Goal: Communication & Community: Share content

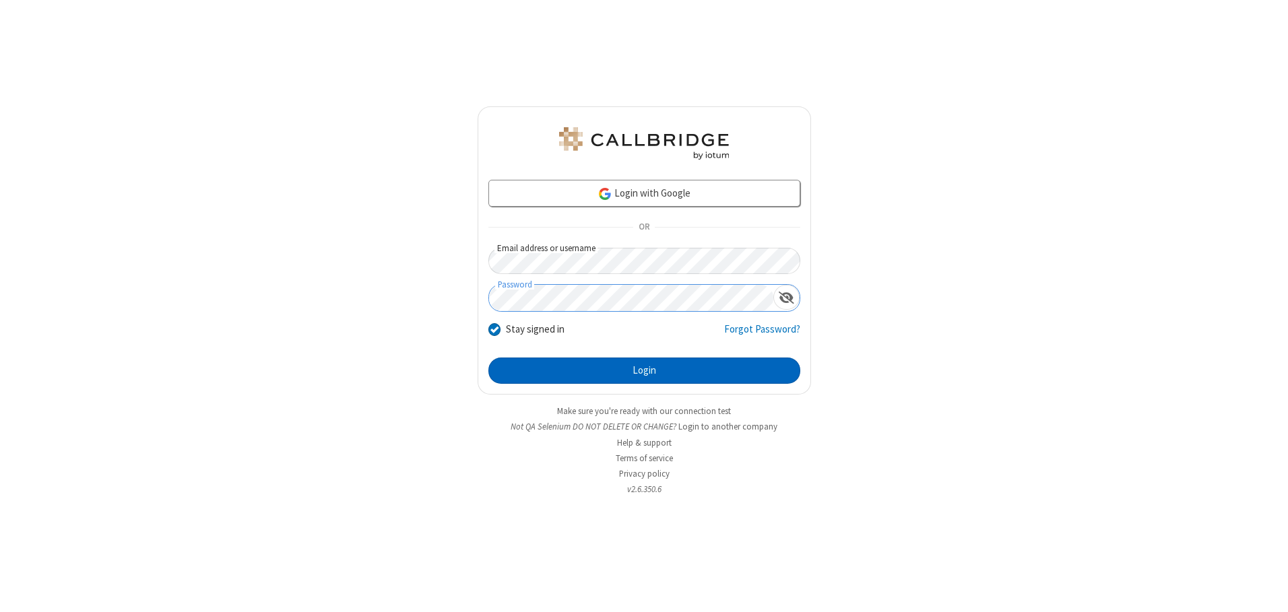
click at [644, 370] on button "Login" at bounding box center [644, 371] width 312 height 27
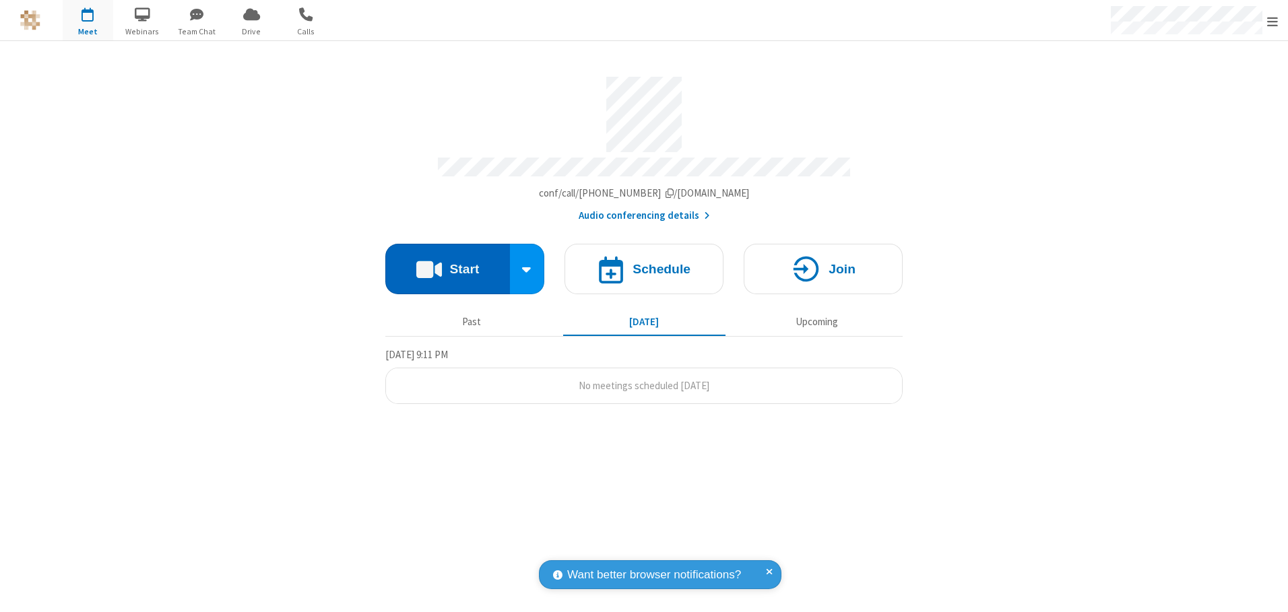
click at [447, 264] on button "Start" at bounding box center [447, 269] width 125 height 51
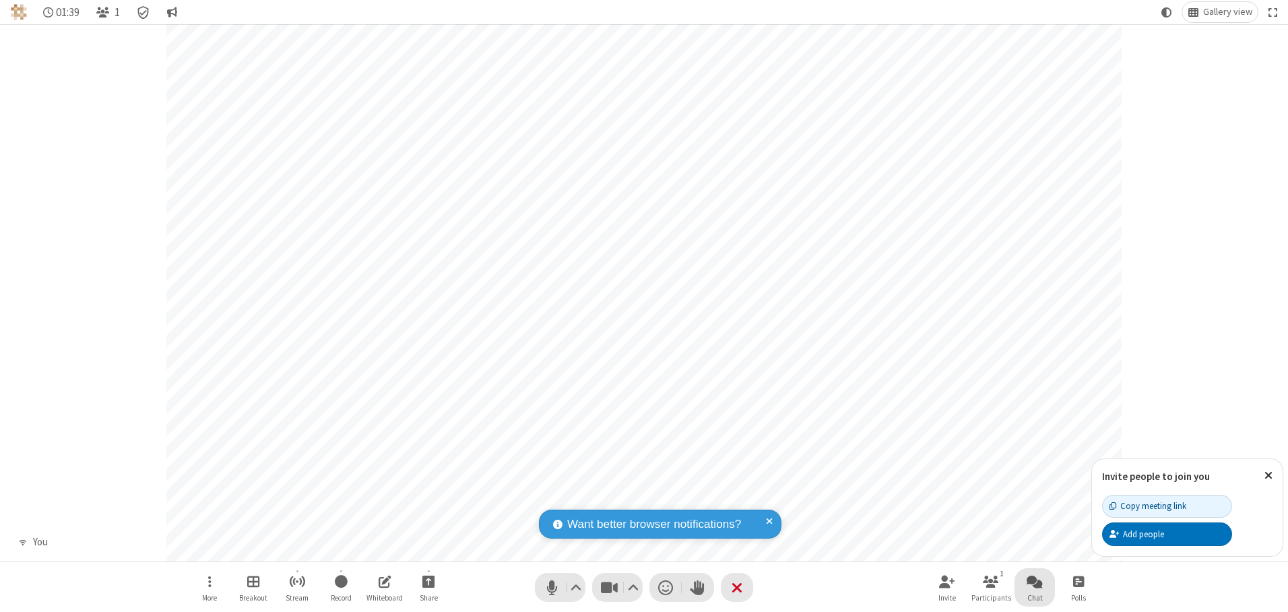
click at [1035, 581] on span "Open chat" at bounding box center [1035, 581] width 16 height 17
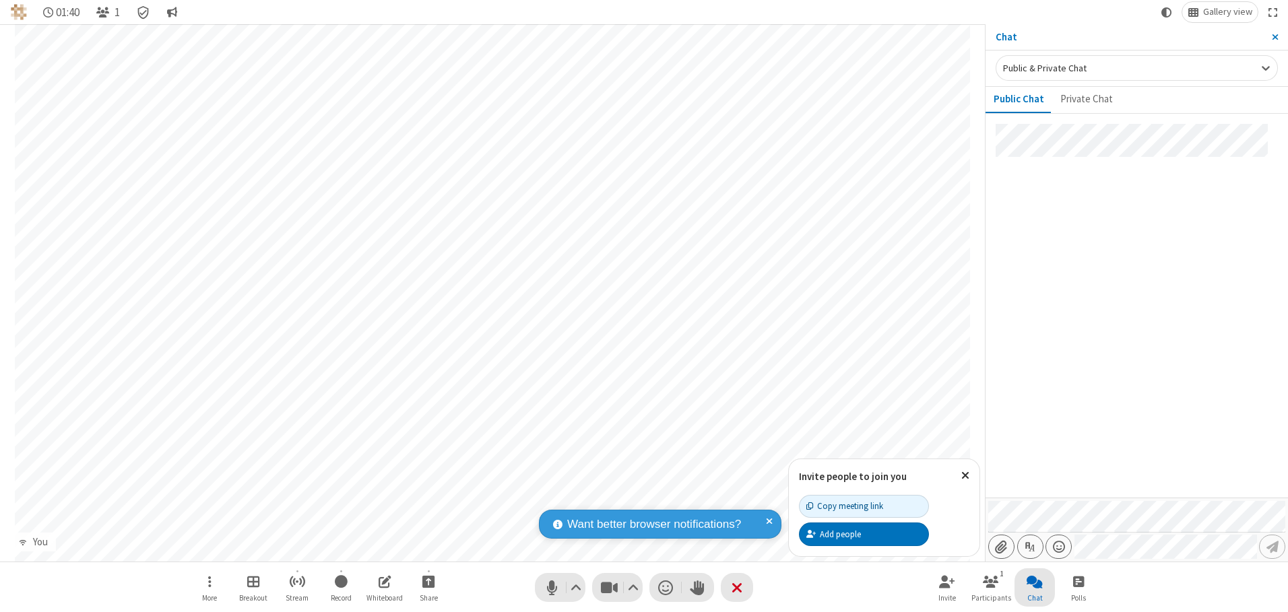
type input "C:\fakepath\doc_test.docx"
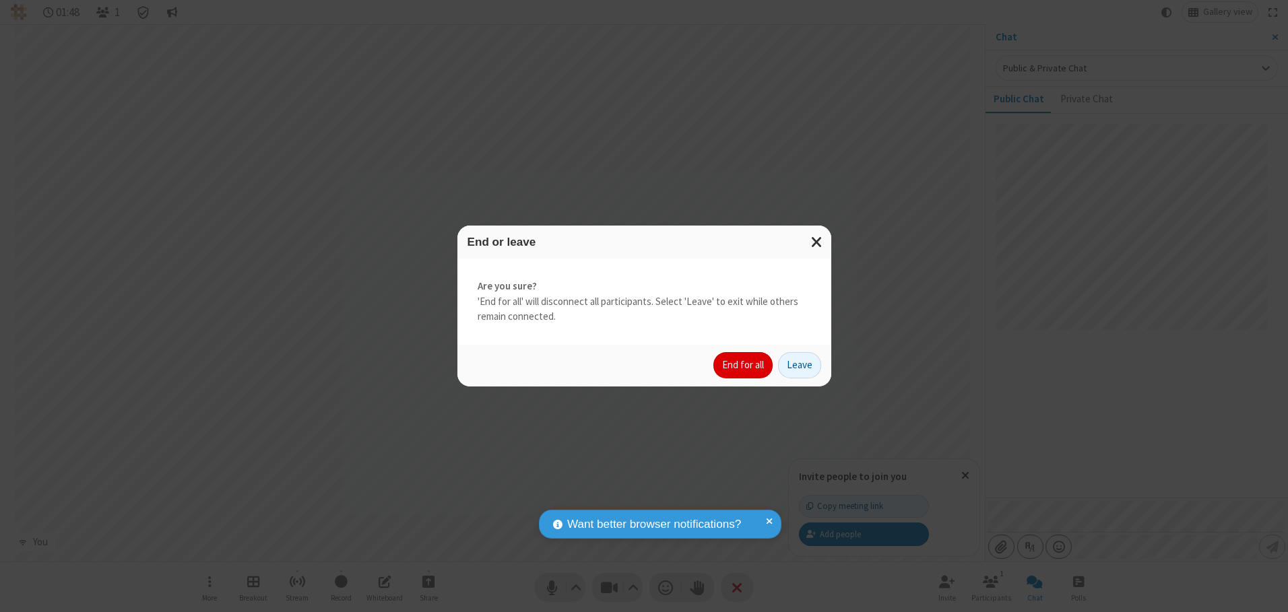
click at [744, 365] on button "End for all" at bounding box center [742, 365] width 59 height 27
